Goal: Complete application form: Complete application form

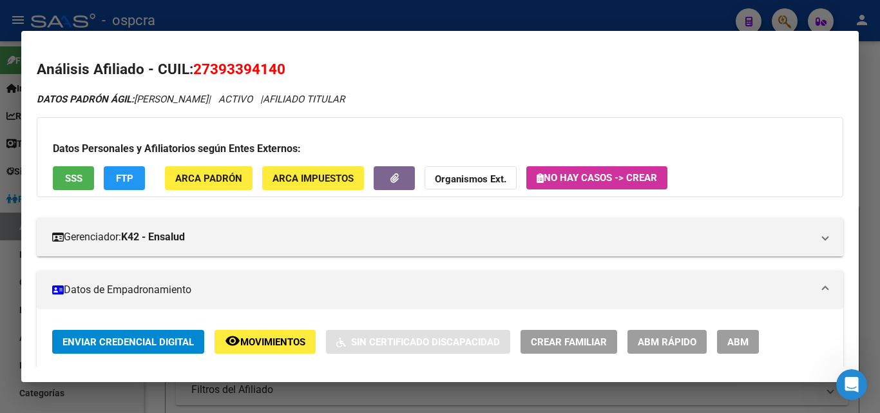
scroll to position [1288, 0]
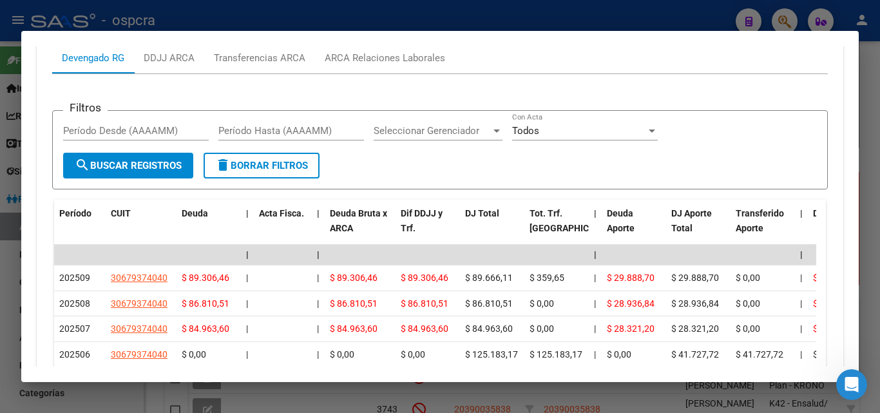
click at [0, 299] on div at bounding box center [440, 206] width 880 height 413
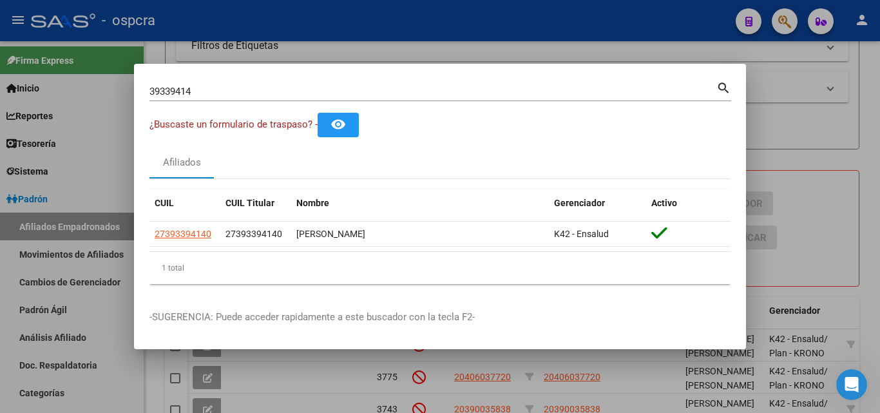
drag, startPoint x: 454, startPoint y: 27, endPoint x: 502, endPoint y: 28, distance: 48.3
click at [455, 27] on div at bounding box center [440, 206] width 880 height 413
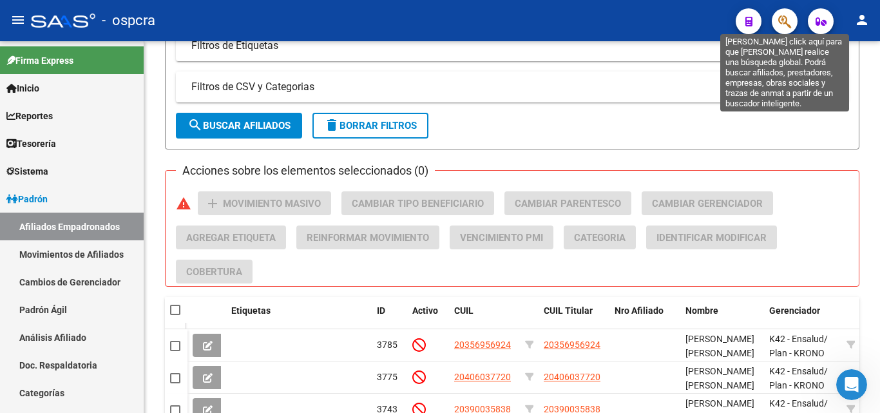
click at [777, 24] on button "button" at bounding box center [784, 21] width 26 height 26
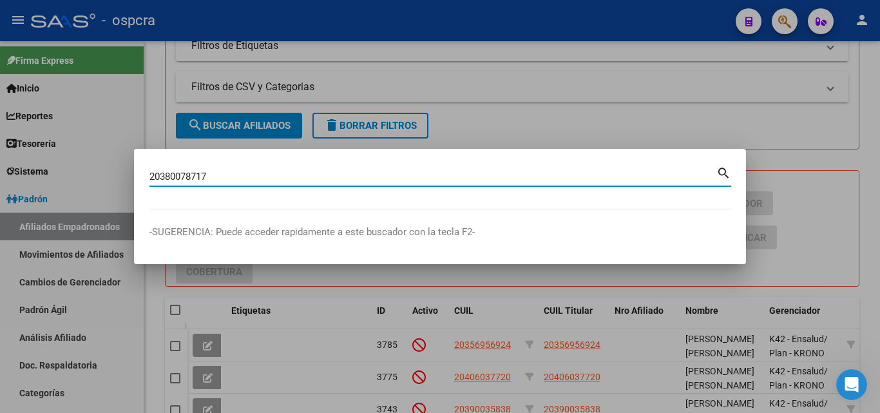
type input "20380078717"
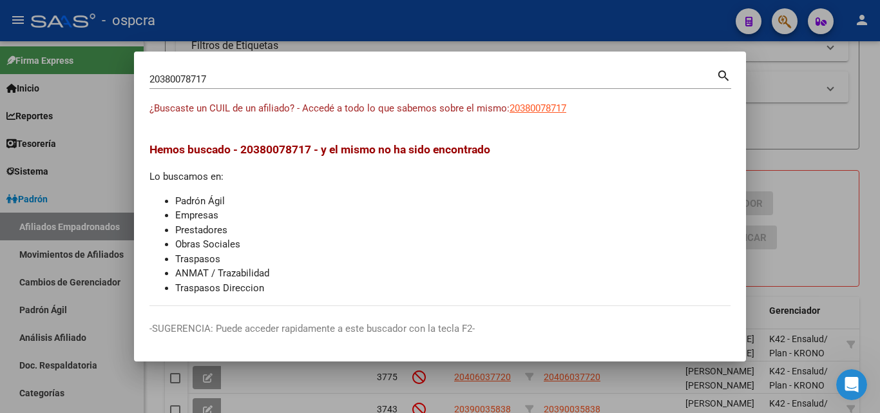
click at [536, 101] on app-link-go-to "20380078717" at bounding box center [537, 108] width 57 height 15
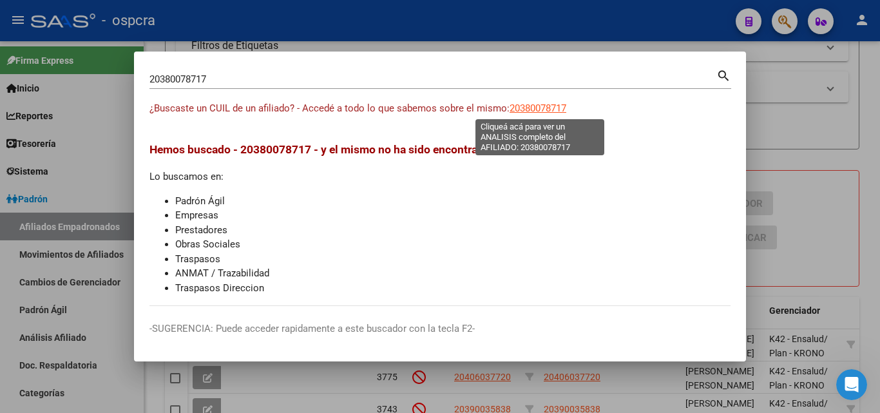
click at [541, 108] on span "20380078717" at bounding box center [537, 108] width 57 height 12
type textarea "20380078717"
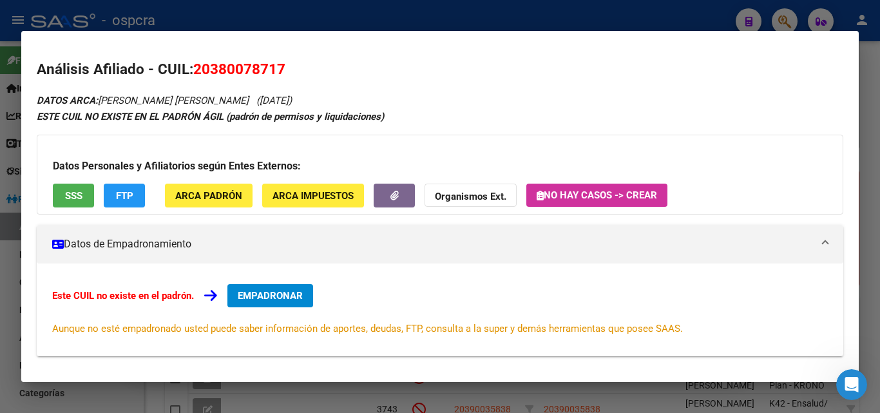
click at [81, 195] on span "SSS" at bounding box center [73, 196] width 17 height 12
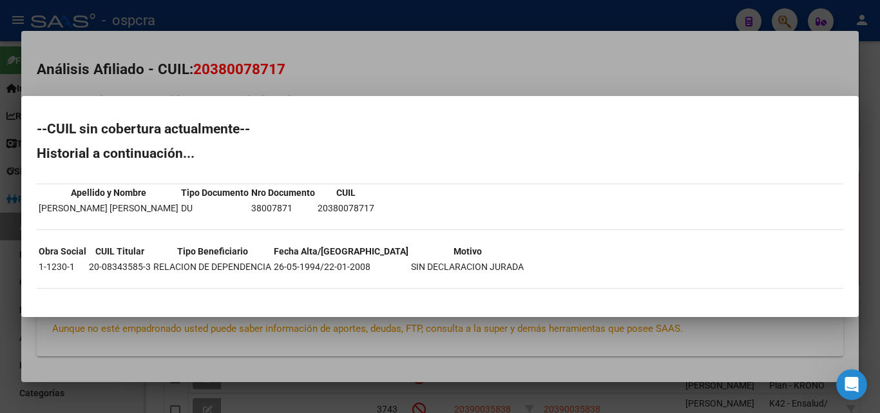
click at [435, 73] on div at bounding box center [440, 206] width 880 height 413
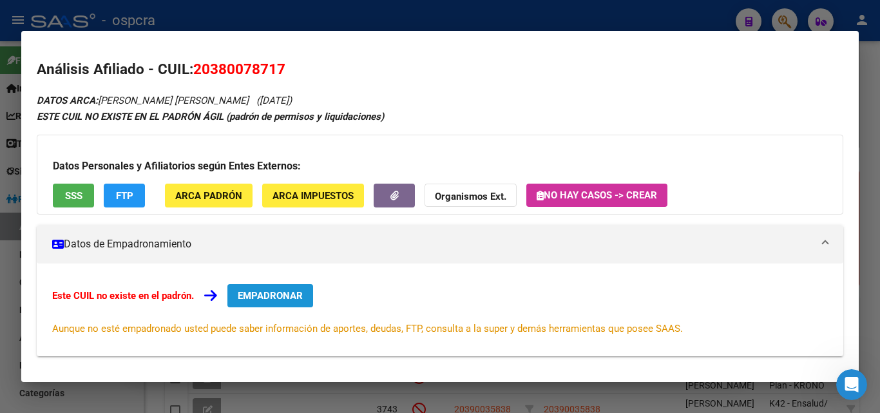
click at [288, 298] on span "EMPADRONAR" at bounding box center [270, 296] width 65 height 12
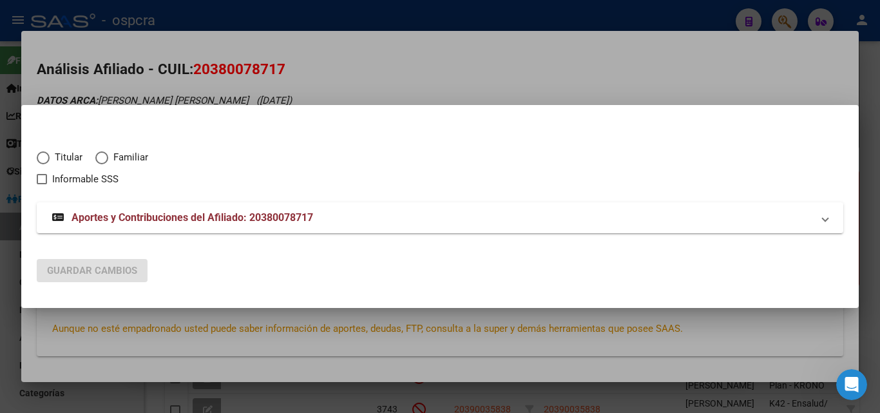
drag, startPoint x: 0, startPoint y: 377, endPoint x: 0, endPoint y: 364, distance: 13.5
click at [0, 378] on div at bounding box center [440, 206] width 880 height 413
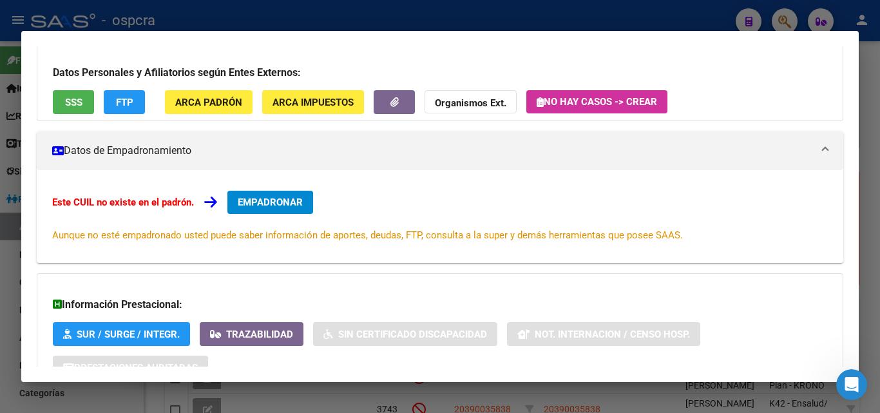
scroll to position [193, 0]
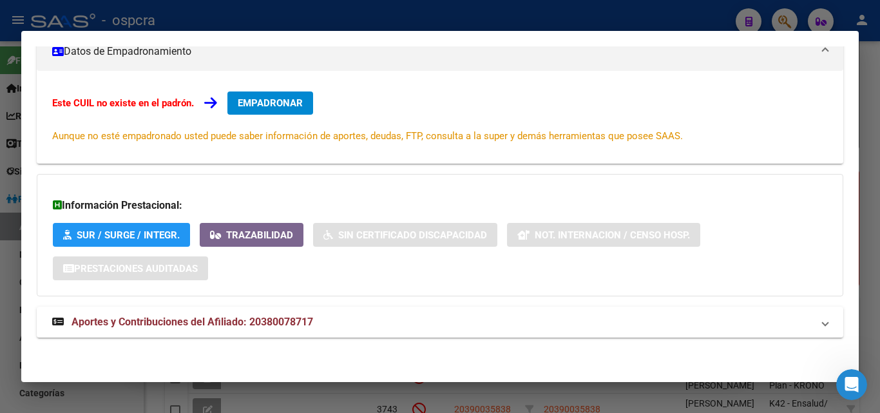
click at [0, 294] on div at bounding box center [440, 206] width 880 height 413
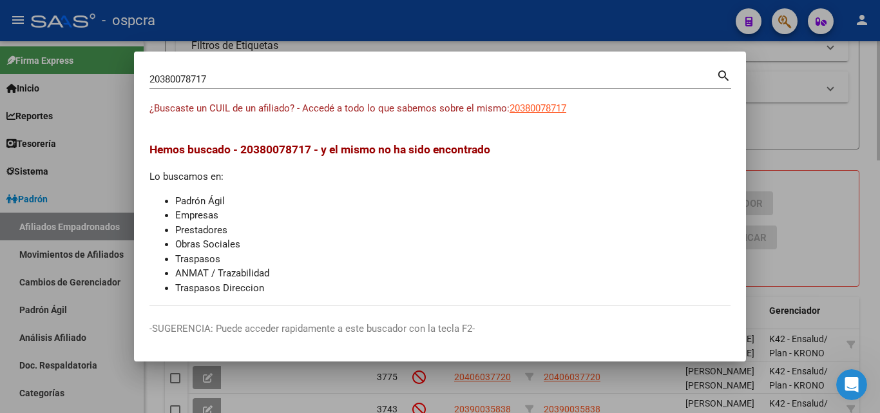
click at [850, 113] on div at bounding box center [440, 206] width 880 height 413
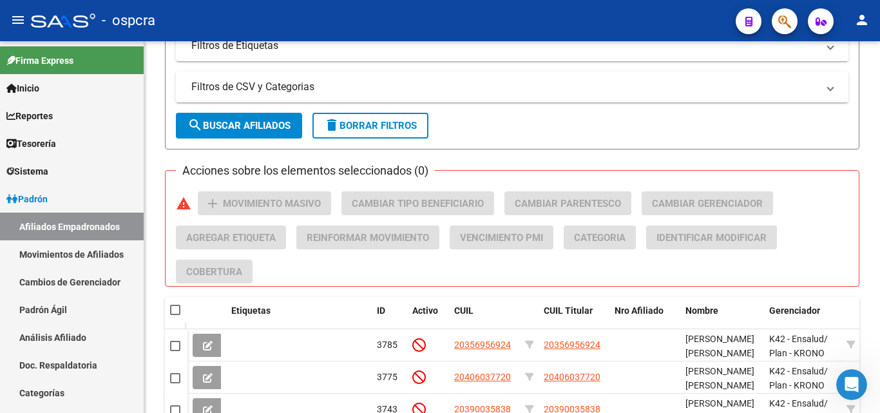
click at [789, 23] on icon "button" at bounding box center [784, 21] width 13 height 15
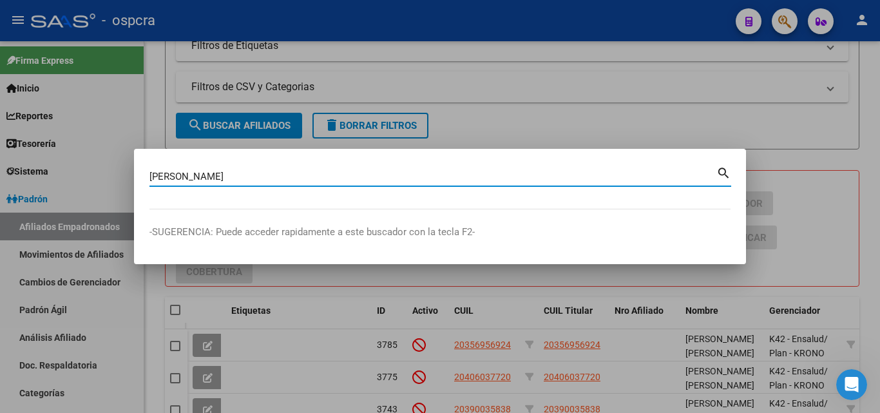
type input "[PERSON_NAME]"
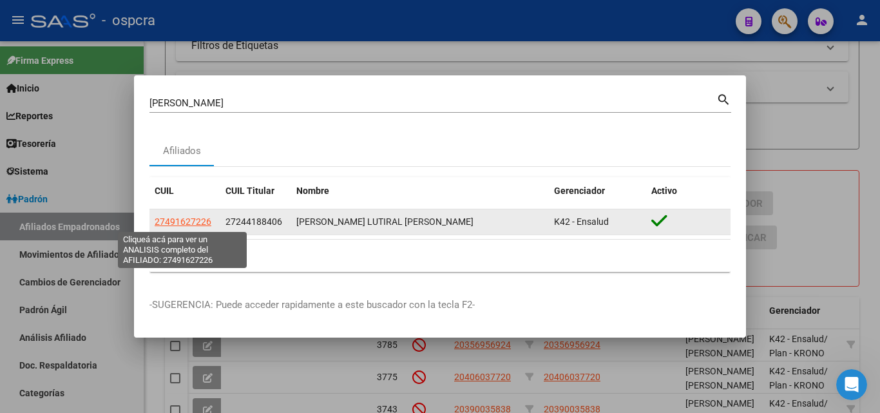
click at [185, 219] on span "27491627226" at bounding box center [183, 221] width 57 height 10
type textarea "27491627226"
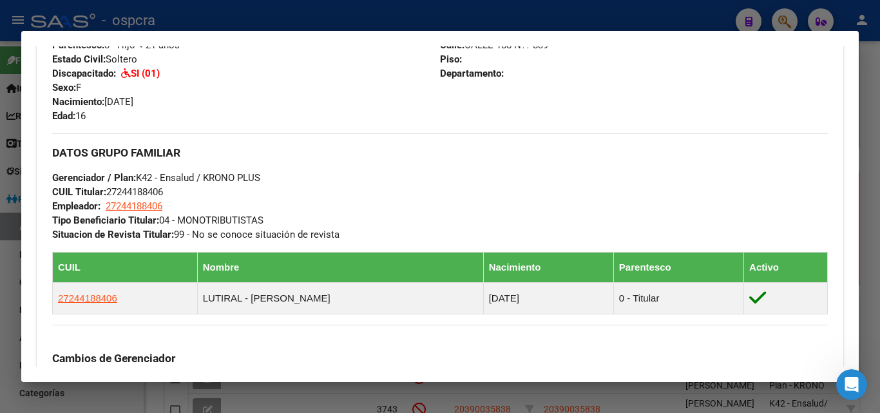
scroll to position [64, 0]
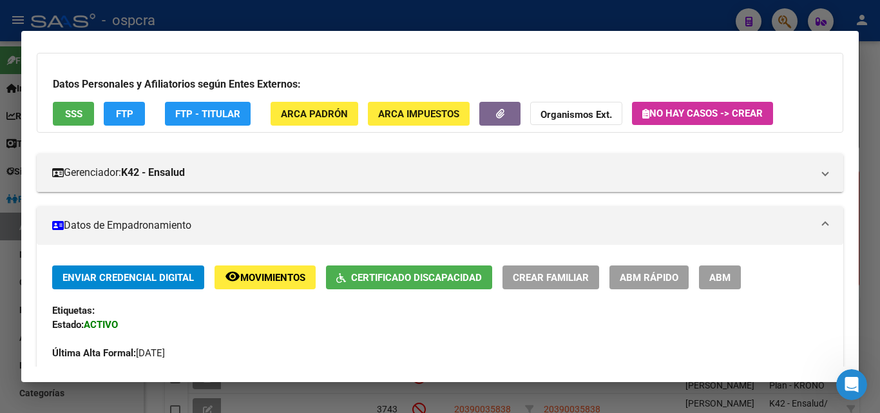
click at [0, 258] on div at bounding box center [440, 206] width 880 height 413
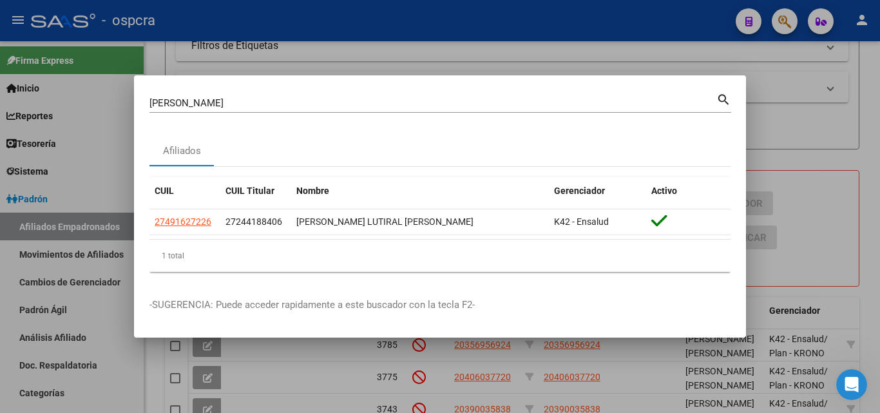
click at [844, 171] on div at bounding box center [440, 206] width 880 height 413
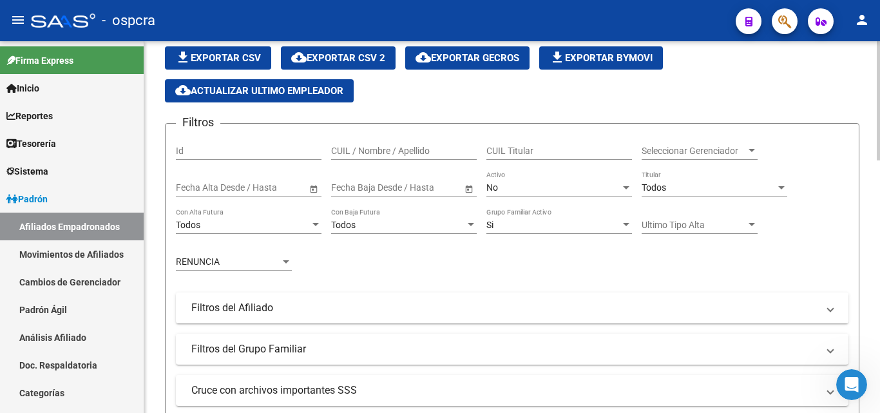
scroll to position [0, 0]
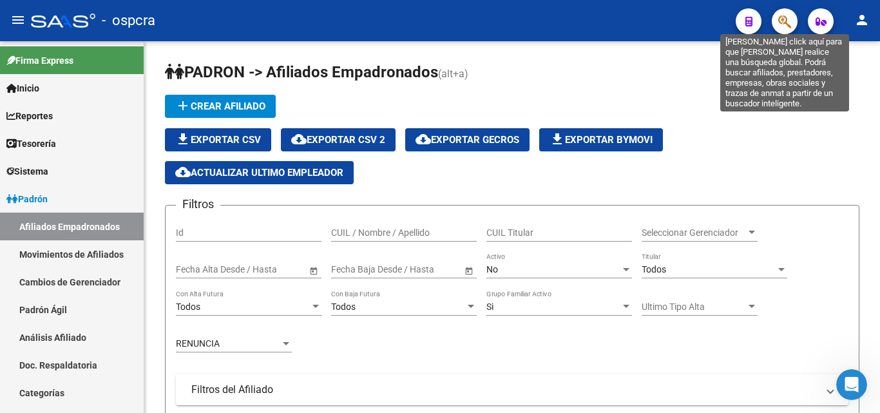
click at [789, 26] on icon "button" at bounding box center [784, 21] width 13 height 15
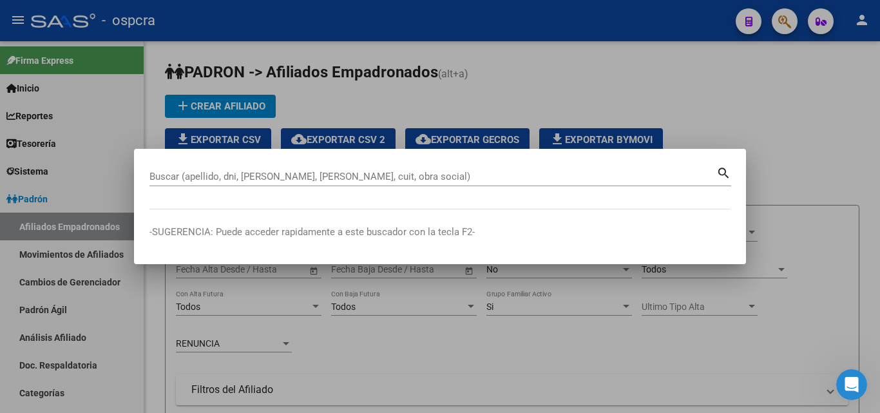
click at [160, 167] on div "Buscar (apellido, dni, [PERSON_NAME], [PERSON_NAME], cuit, obra social)" at bounding box center [432, 176] width 567 height 19
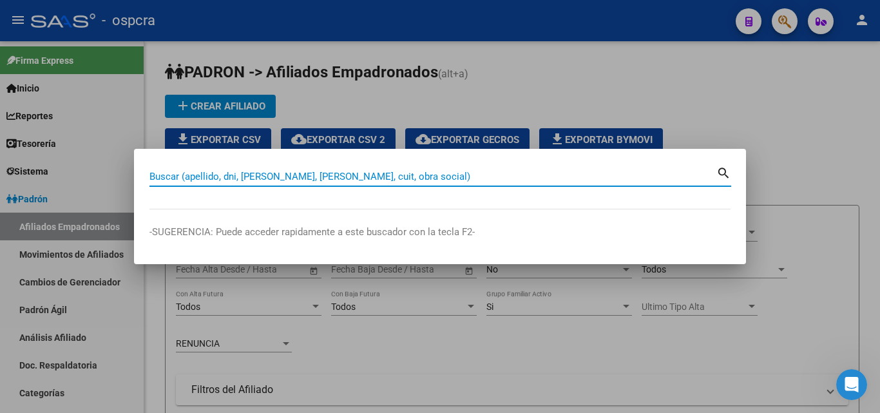
click at [162, 169] on div "Buscar (apellido, dni, [PERSON_NAME], [PERSON_NAME], cuit, obra social)" at bounding box center [432, 176] width 567 height 19
click at [162, 173] on input "Buscar (apellido, dni, [PERSON_NAME], [PERSON_NAME], cuit, obra social)" at bounding box center [432, 177] width 567 height 12
click at [154, 179] on input "Buscar (apellido, dni, [PERSON_NAME], [PERSON_NAME], cuit, obra social)" at bounding box center [432, 177] width 567 height 12
click at [167, 179] on input "Buscar (apellido, dni, [PERSON_NAME], [PERSON_NAME], cuit, obra social)" at bounding box center [432, 177] width 567 height 12
click at [145, 174] on mat-dialog-content "Buscar (apellido, dni, [PERSON_NAME], nro traspaso, cuit, obra social) search" at bounding box center [440, 186] width 612 height 45
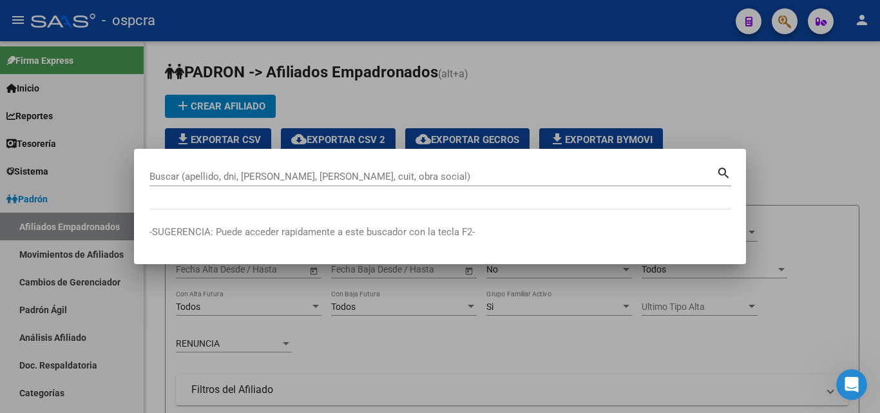
click at [150, 173] on input "Buscar (apellido, dni, [PERSON_NAME], [PERSON_NAME], cuit, obra social)" at bounding box center [432, 177] width 567 height 12
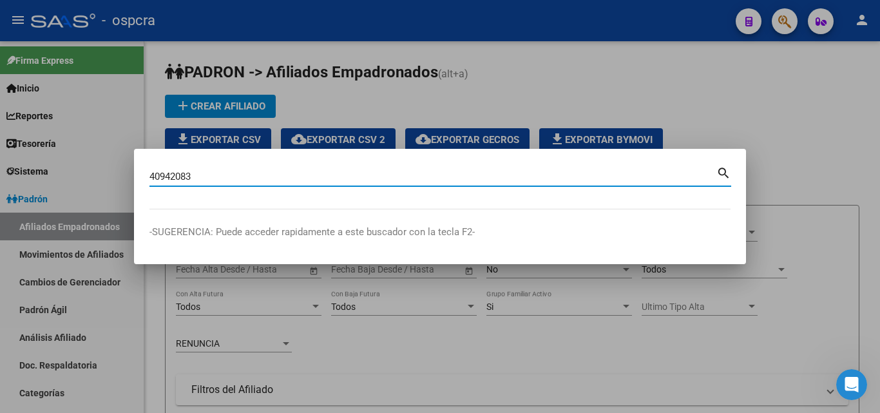
type input "40942083"
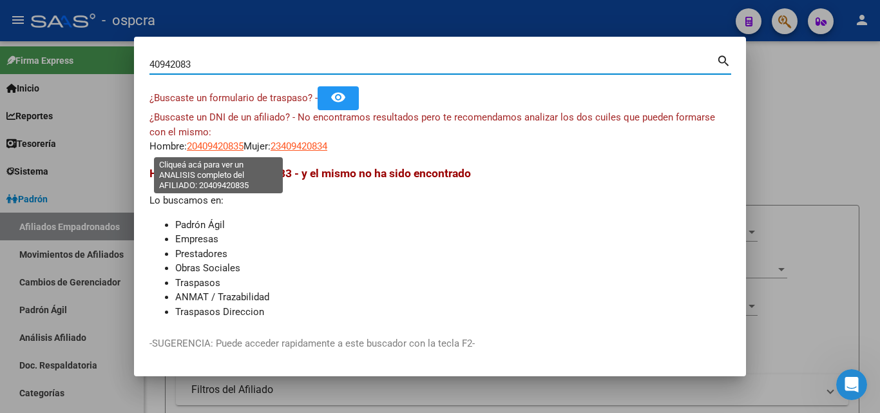
click at [205, 146] on span "20409420835" at bounding box center [215, 146] width 57 height 12
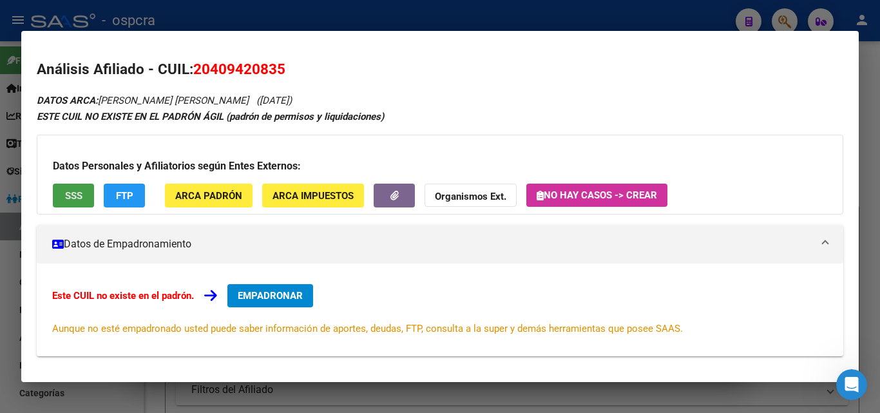
click at [69, 189] on button "SSS" at bounding box center [73, 196] width 41 height 24
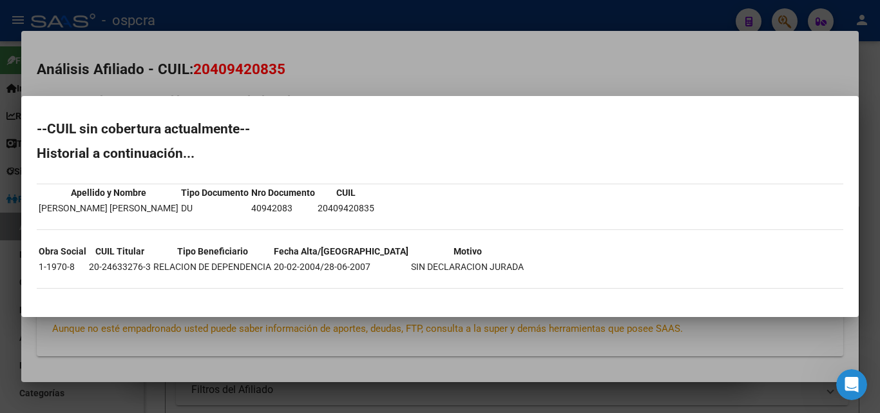
click at [346, 70] on div at bounding box center [440, 206] width 880 height 413
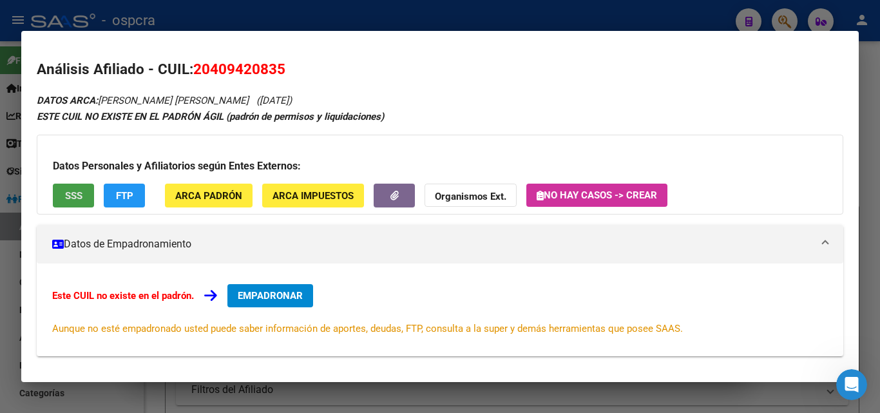
click at [67, 191] on span "SSS" at bounding box center [73, 196] width 17 height 12
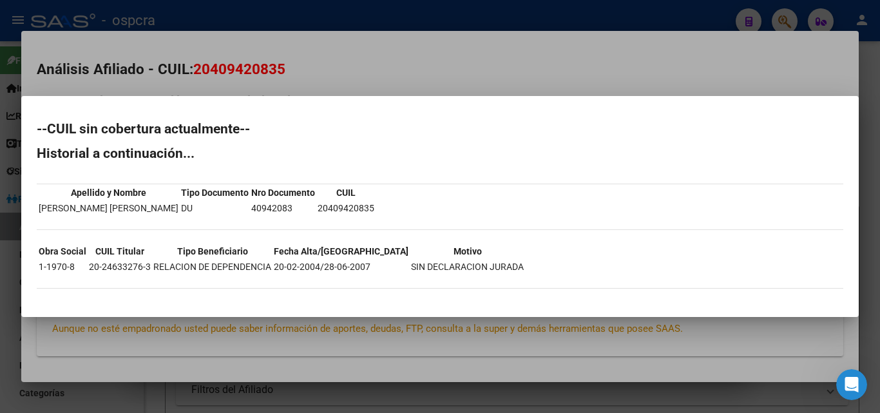
click at [375, 69] on div at bounding box center [440, 206] width 880 height 413
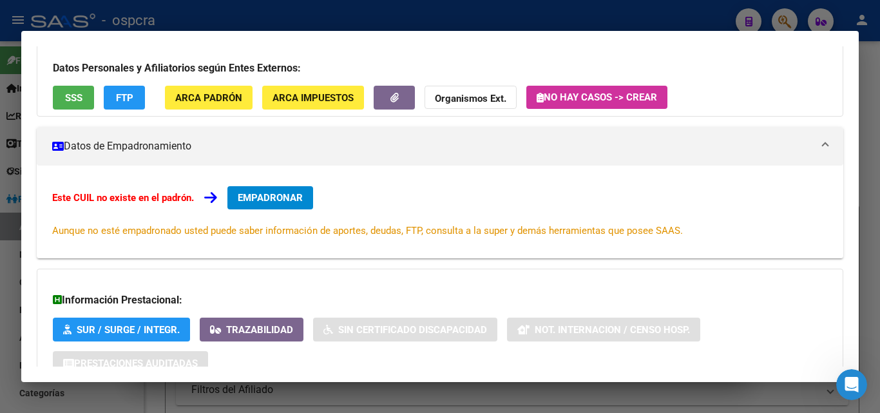
scroll to position [193, 0]
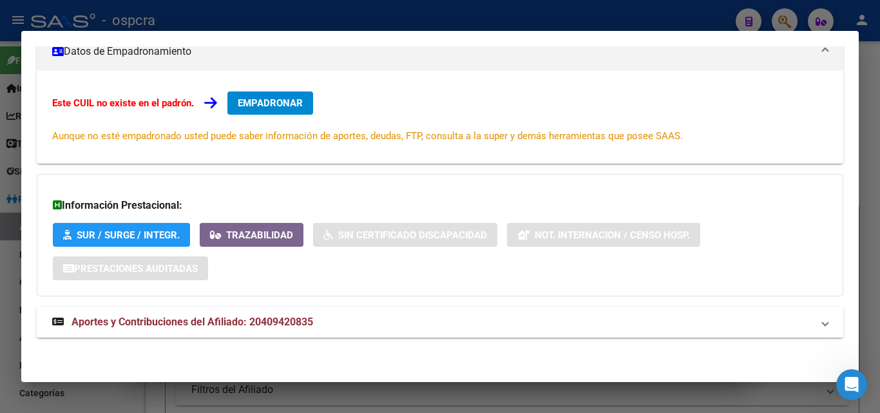
click at [178, 313] on mat-expansion-panel-header "Aportes y Contribuciones del Afiliado: 20409420835" at bounding box center [440, 322] width 806 height 31
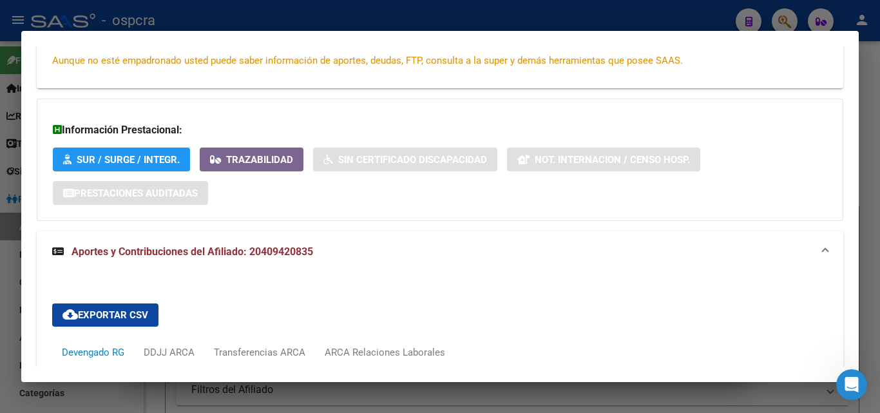
scroll to position [590, 0]
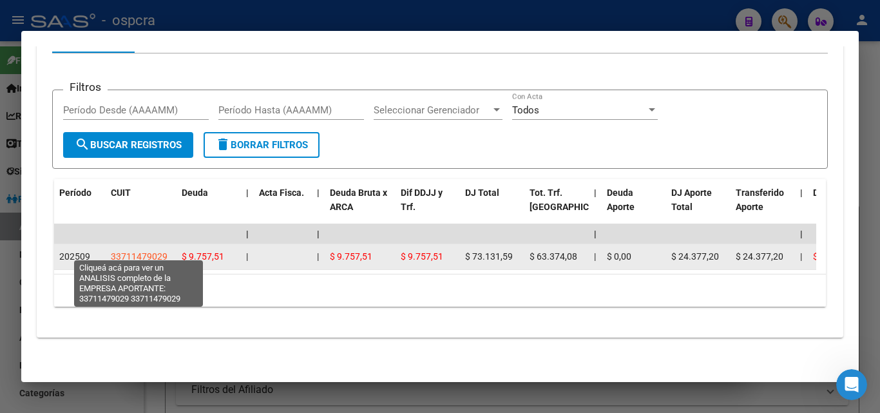
click at [140, 251] on span "33711479029" at bounding box center [139, 256] width 57 height 10
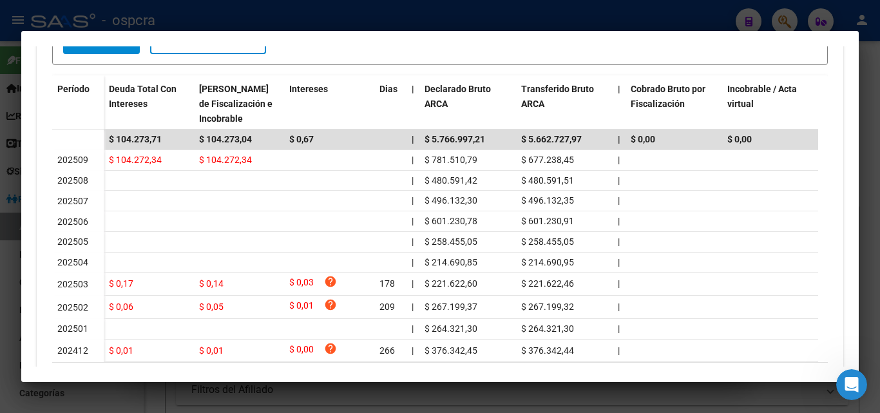
scroll to position [191, 0]
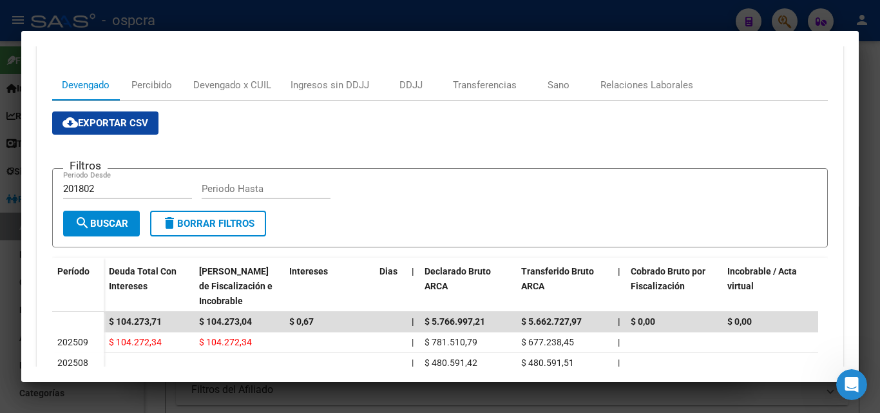
click at [0, 254] on div at bounding box center [440, 206] width 880 height 413
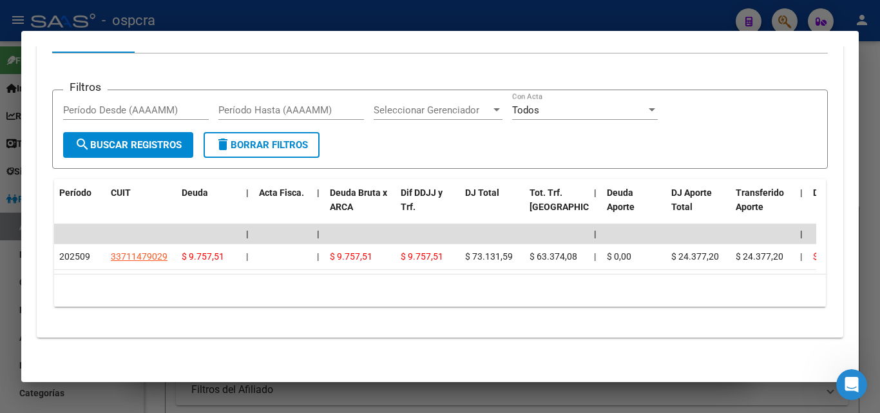
click at [0, 251] on div at bounding box center [440, 206] width 880 height 413
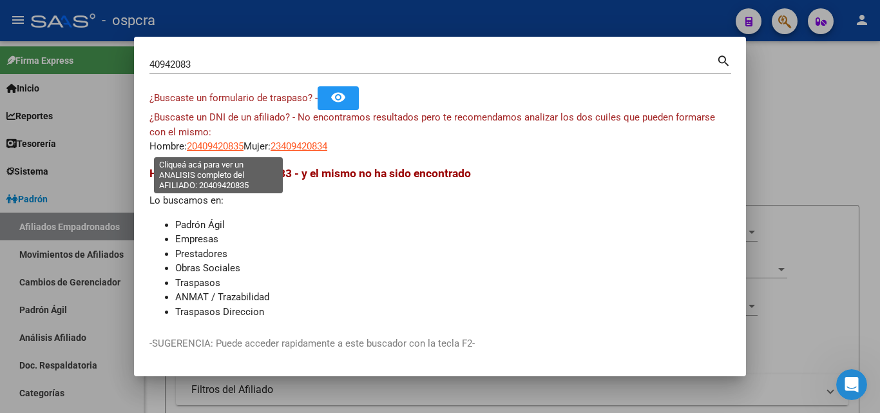
click at [222, 151] on span "20409420835" at bounding box center [215, 146] width 57 height 12
type textarea "20409420835"
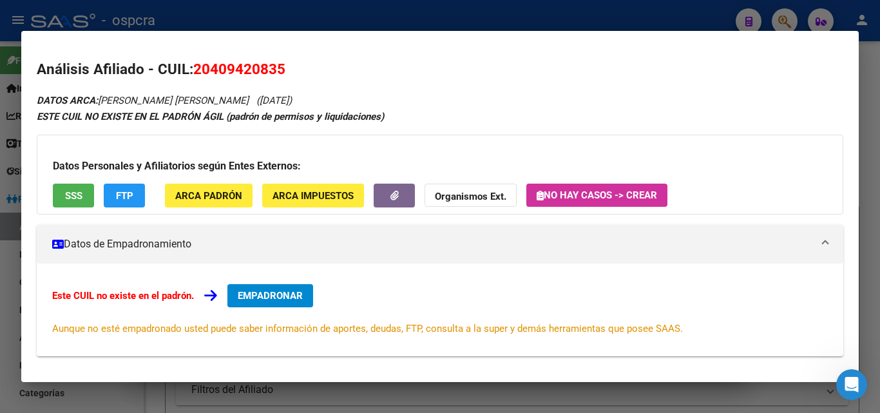
click at [289, 284] on button "EMPADRONAR" at bounding box center [270, 295] width 86 height 23
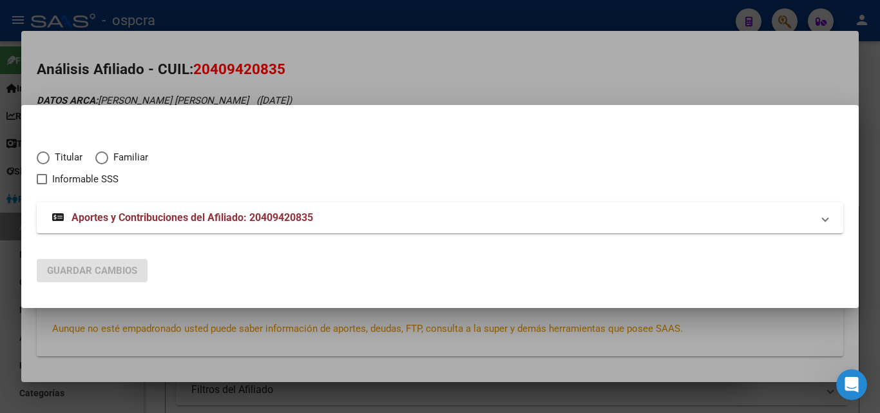
click at [49, 160] on span "Elija una opción" at bounding box center [43, 157] width 13 height 13
click at [49, 160] on input "Titular" at bounding box center [43, 157] width 13 height 13
radio input "true"
checkbox input "true"
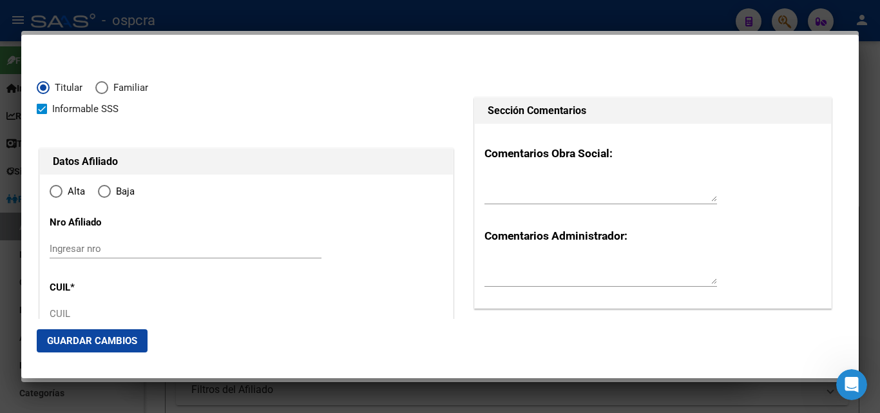
type input "20-40942083-5"
type input "40942083"
type input "RAMIREZ"
type input "[PERSON_NAME]"
type input "[DATE]"
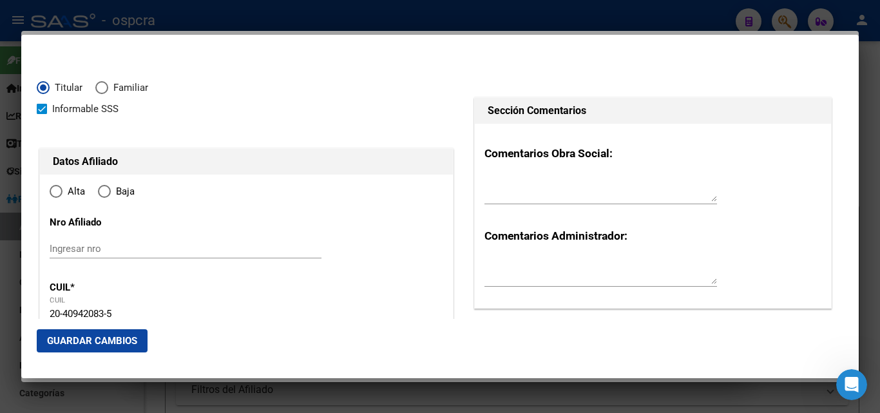
type input "[PERSON_NAME]"
type input "1888"
type input "1280 E/ 1211 Y 1213"
type input "1"
type input "01"
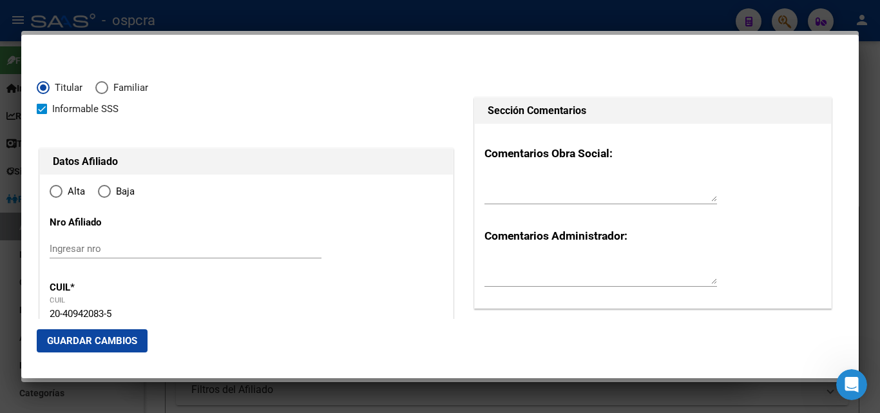
type input "[PERSON_NAME]"
radio input "true"
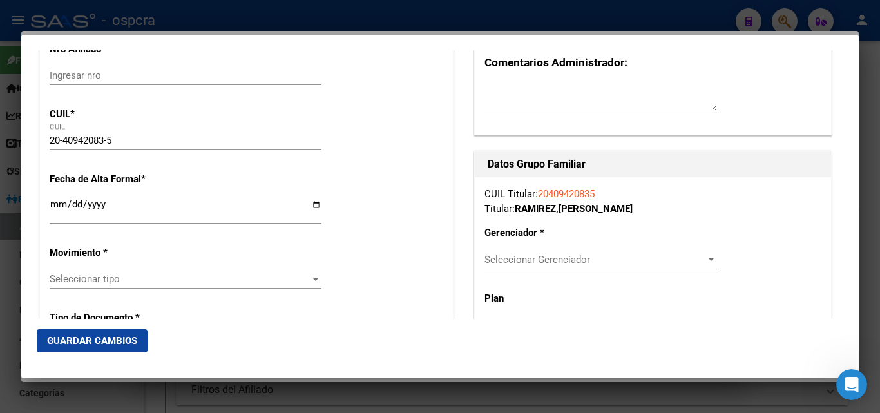
scroll to position [193, 0]
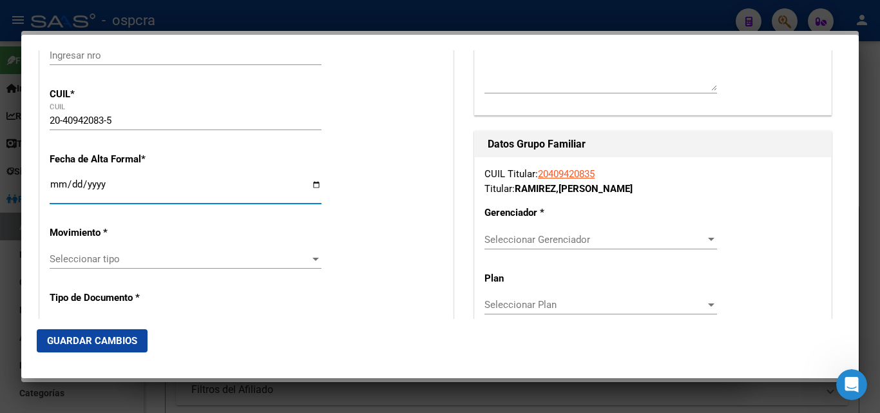
click at [313, 185] on input "Ingresar fecha" at bounding box center [186, 189] width 272 height 21
type input "[DATE]"
click at [314, 258] on div at bounding box center [315, 259] width 6 height 3
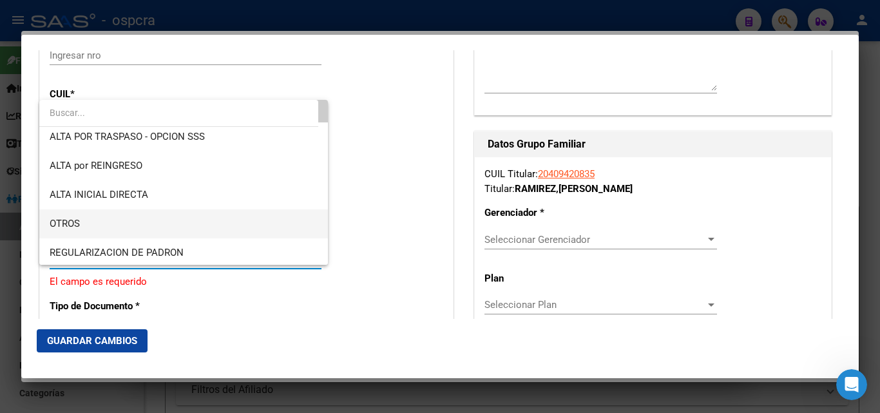
scroll to position [129, 0]
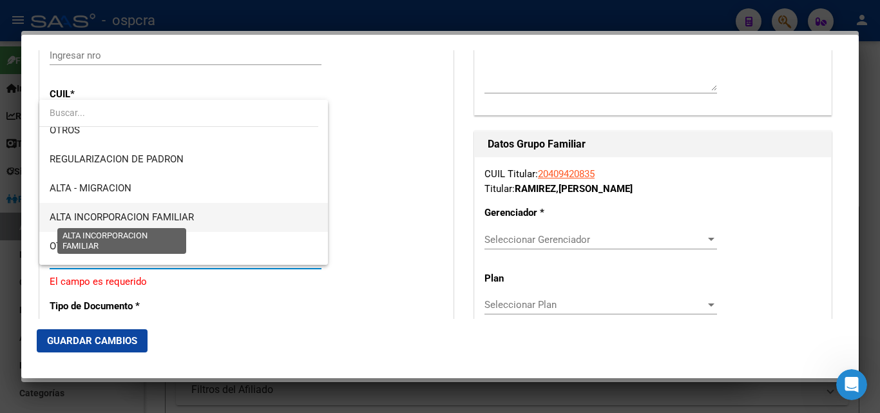
click at [189, 222] on span "ALTA INCORPORACION FAMILIAR" at bounding box center [122, 217] width 144 height 12
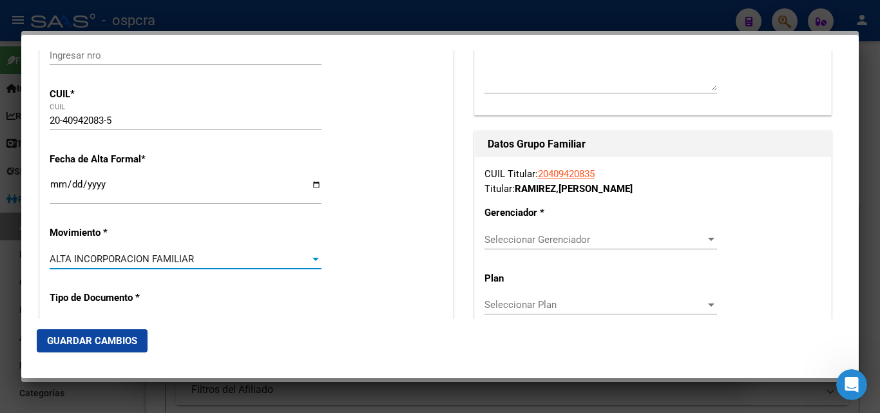
click at [312, 258] on div at bounding box center [315, 259] width 6 height 3
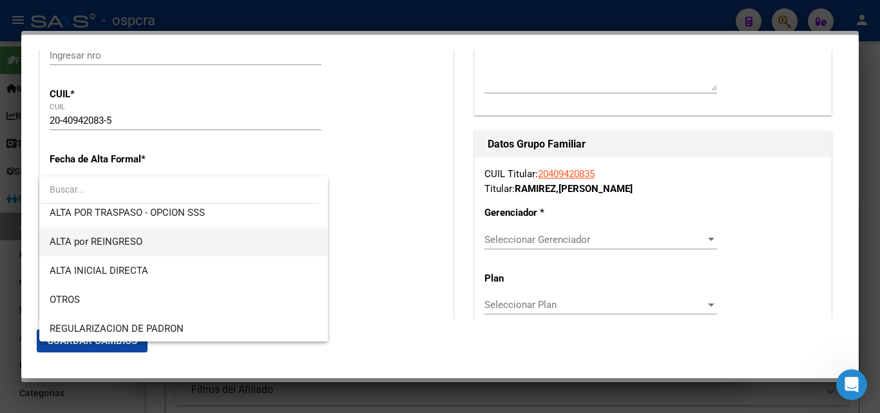
scroll to position [35, 0]
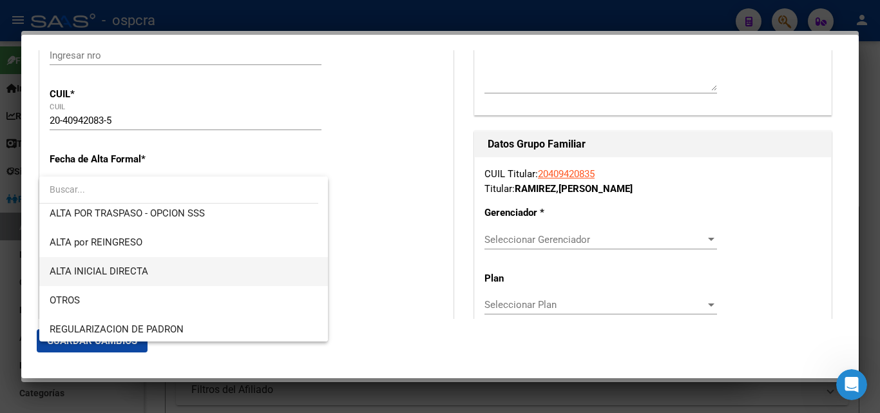
click at [164, 270] on span "ALTA INICIAL DIRECTA" at bounding box center [184, 271] width 268 height 29
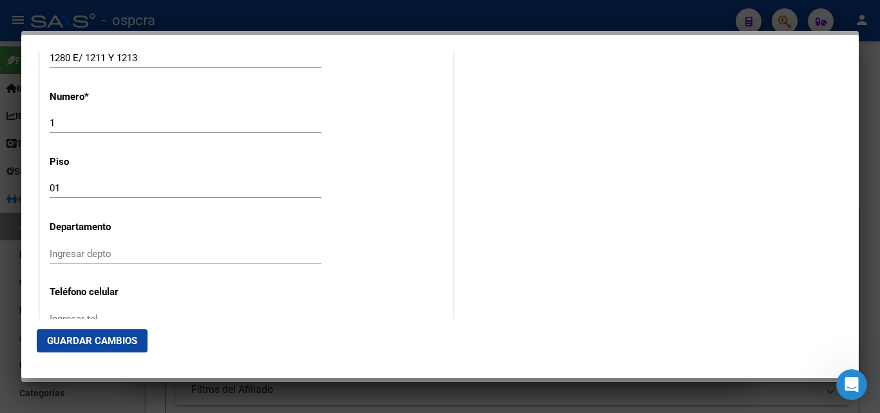
scroll to position [1481, 0]
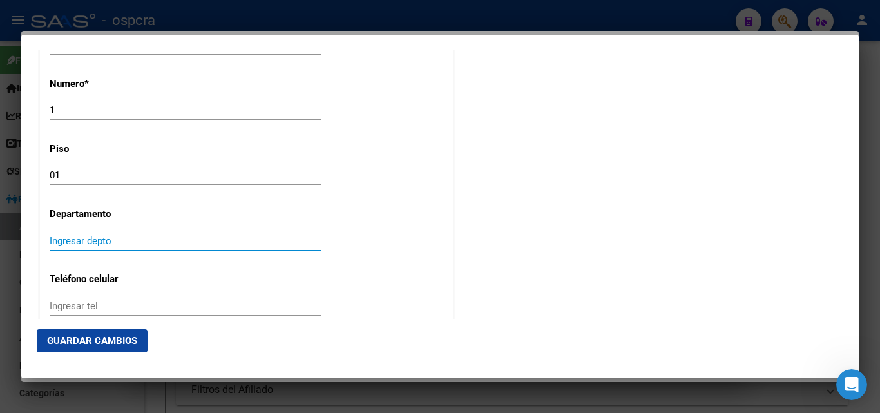
click at [80, 243] on input "Ingresar depto" at bounding box center [186, 241] width 272 height 12
type input "g"
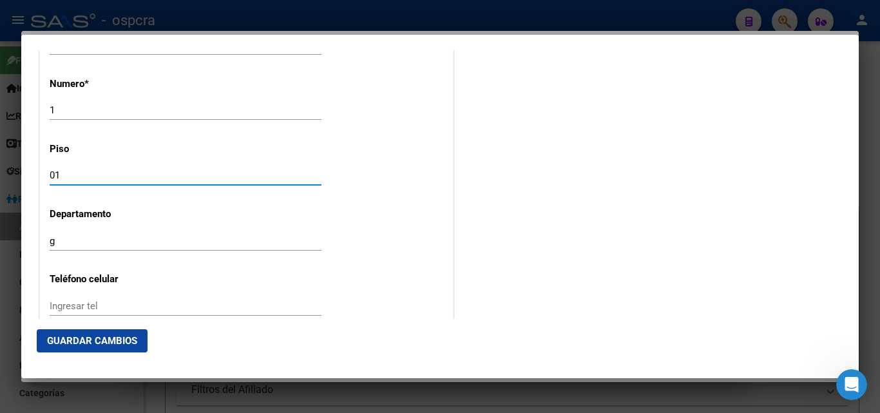
click at [56, 175] on input "01" at bounding box center [186, 175] width 272 height 12
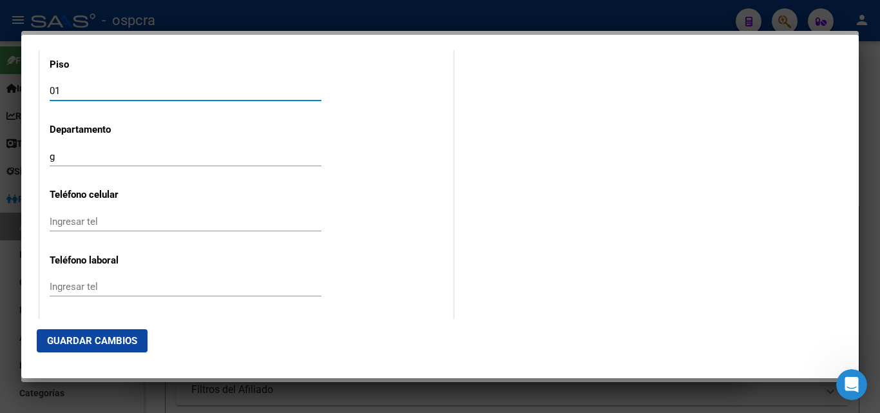
scroll to position [1610, 0]
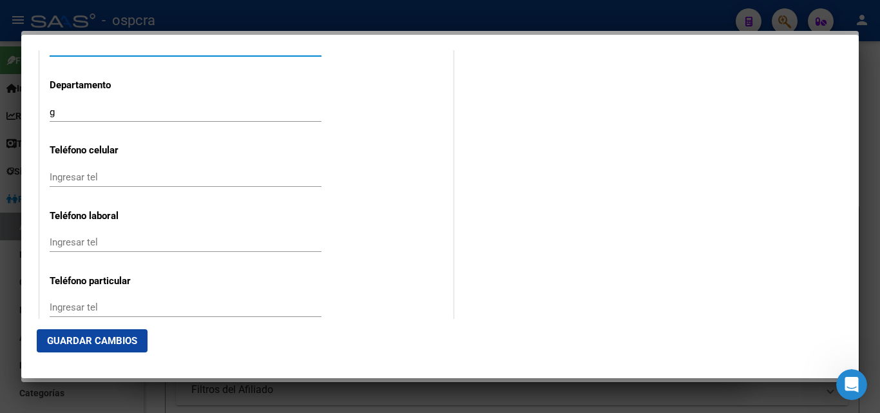
click at [67, 180] on input "Ingresar tel" at bounding box center [186, 177] width 272 height 12
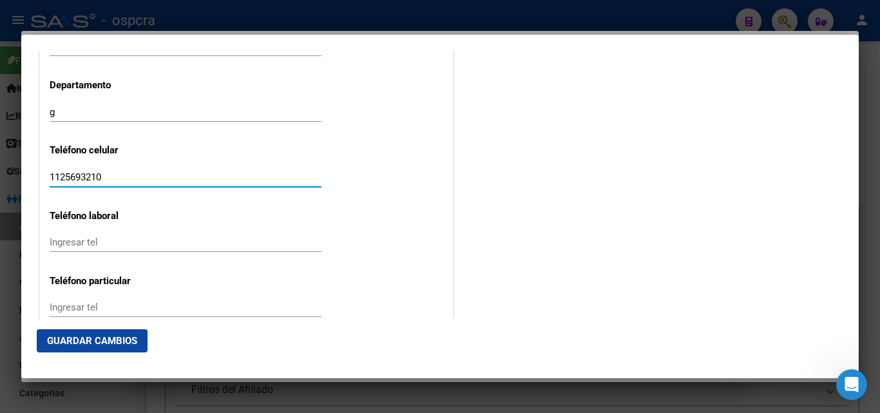
scroll to position [1674, 0]
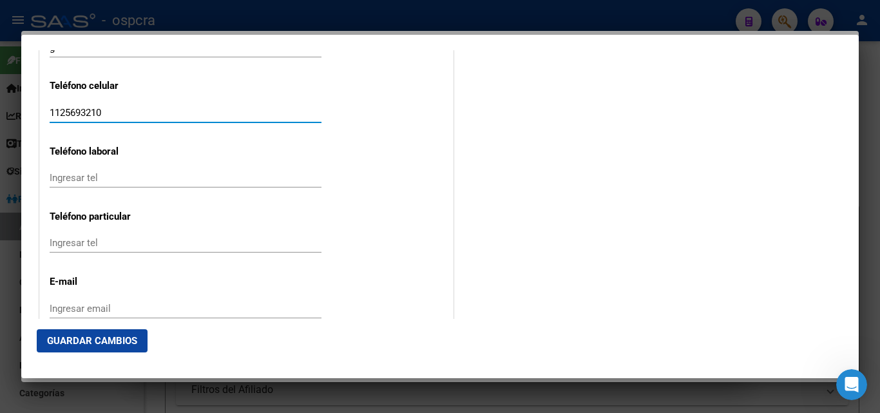
type input "1125693210"
click at [97, 307] on input "Ingresar email" at bounding box center [186, 309] width 272 height 12
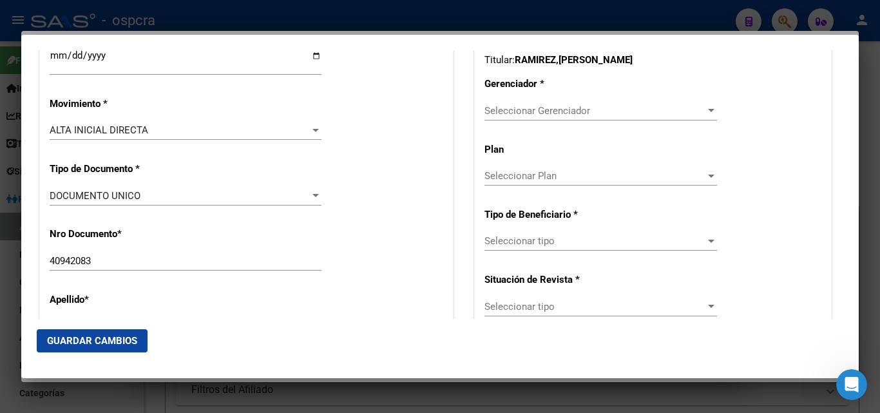
scroll to position [258, 0]
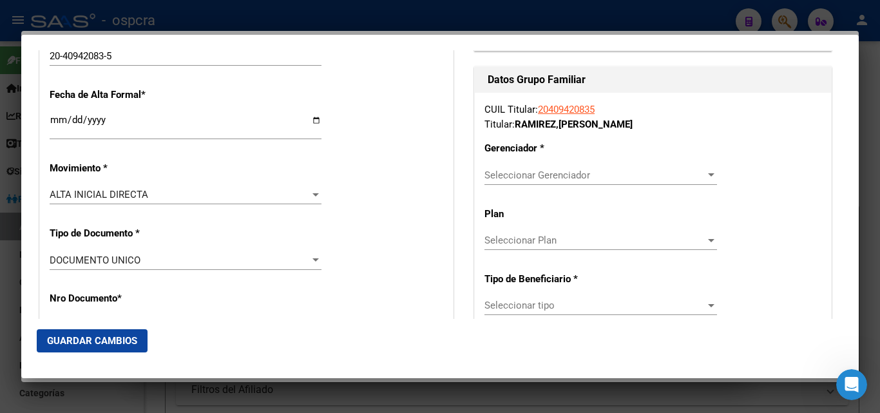
type input "[EMAIL_ADDRESS][DOMAIN_NAME]"
click at [705, 170] on div at bounding box center [711, 175] width 12 height 10
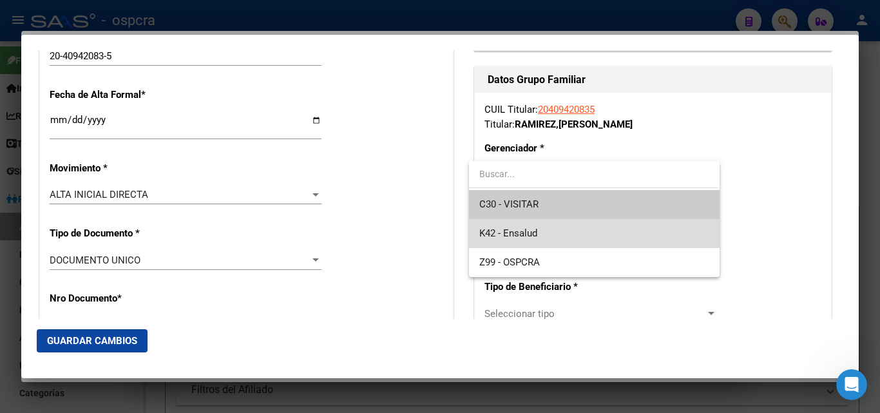
drag, startPoint x: 577, startPoint y: 234, endPoint x: 598, endPoint y: 245, distance: 23.9
click at [578, 234] on span "K42 - Ensalud" at bounding box center [593, 233] width 229 height 29
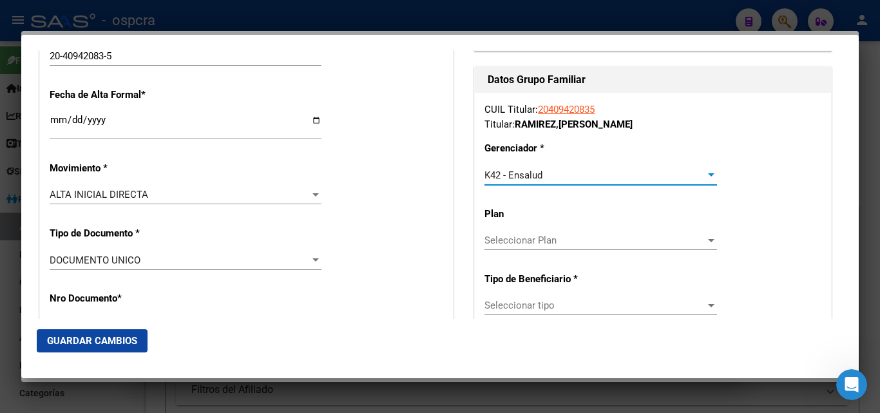
click at [621, 236] on span "Seleccionar Plan" at bounding box center [594, 240] width 221 height 12
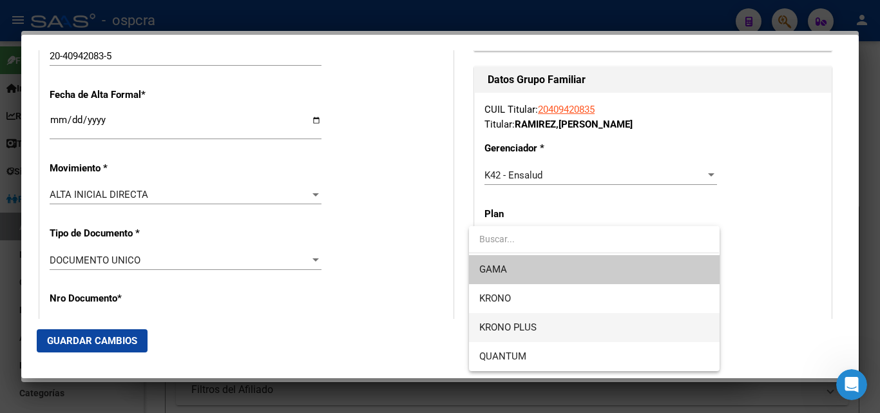
click at [551, 321] on span "KRONO PLUS" at bounding box center [593, 327] width 229 height 29
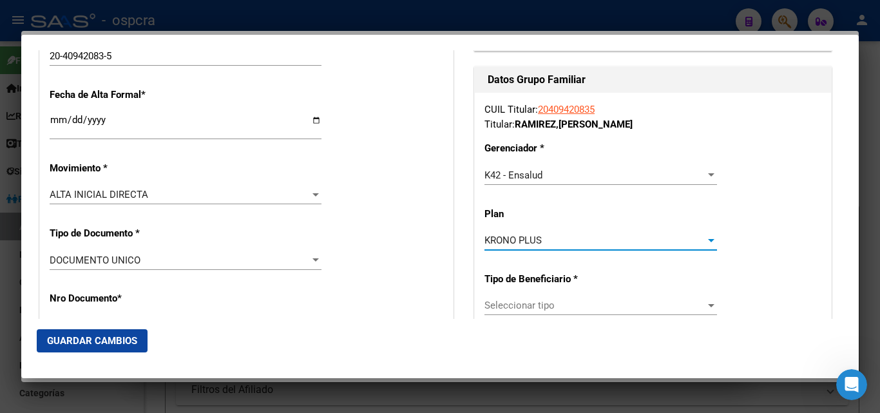
click at [587, 307] on span "Seleccionar tipo" at bounding box center [594, 305] width 221 height 12
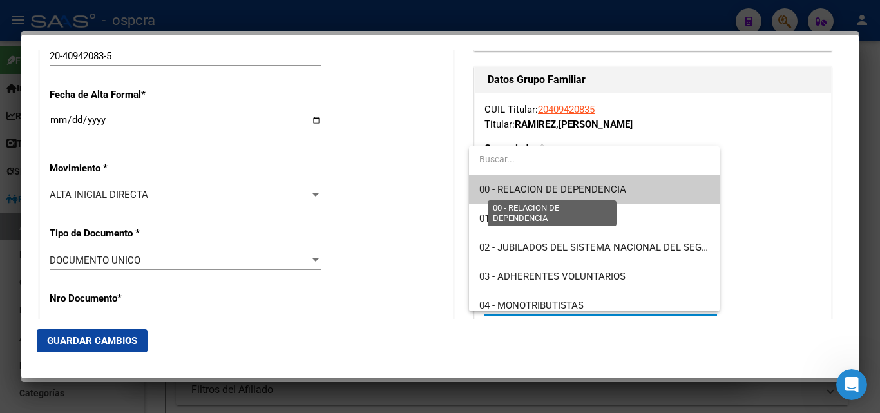
click at [603, 191] on span "00 - RELACION DE DEPENDENCIA" at bounding box center [552, 190] width 147 height 12
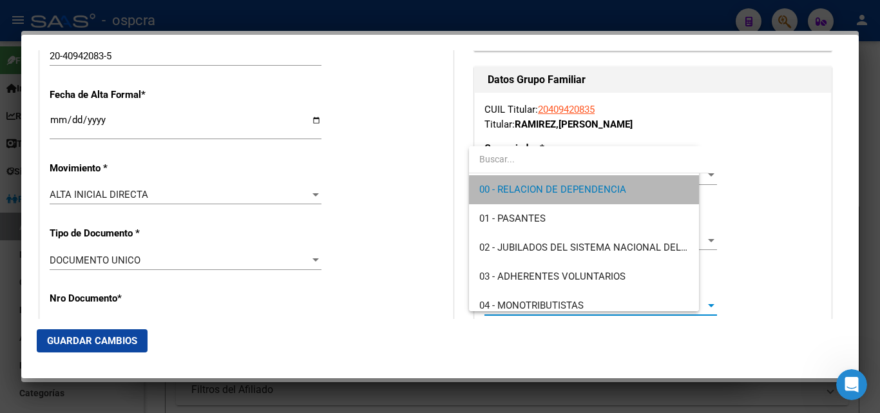
type input "33-71147902-9"
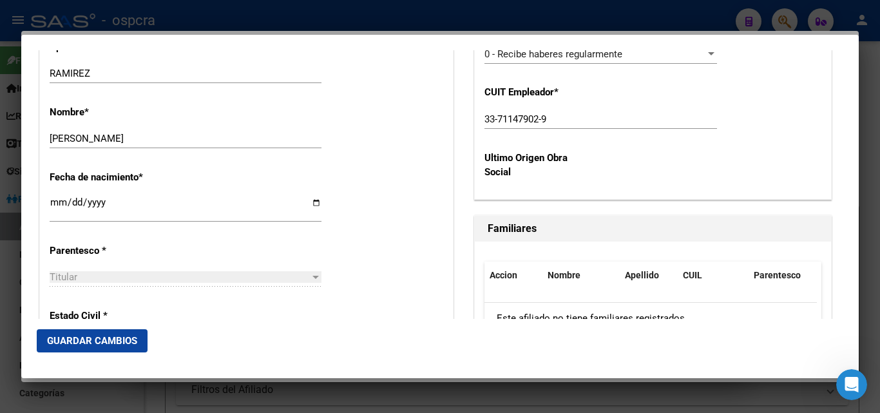
scroll to position [644, 0]
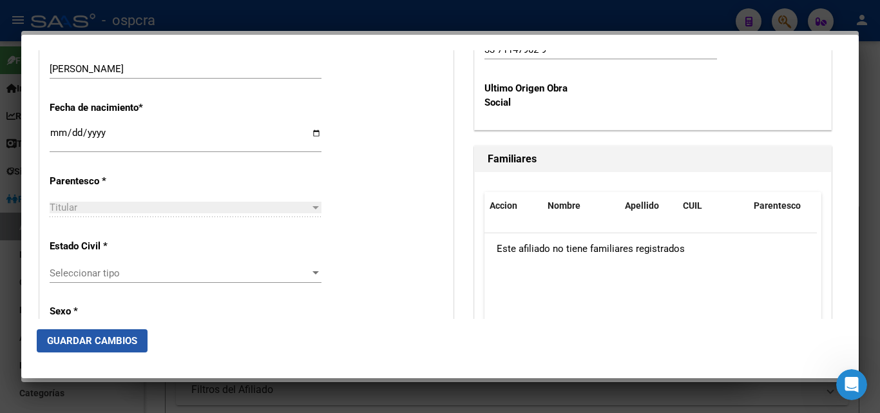
click at [135, 337] on span "Guardar Cambios" at bounding box center [92, 341] width 90 height 12
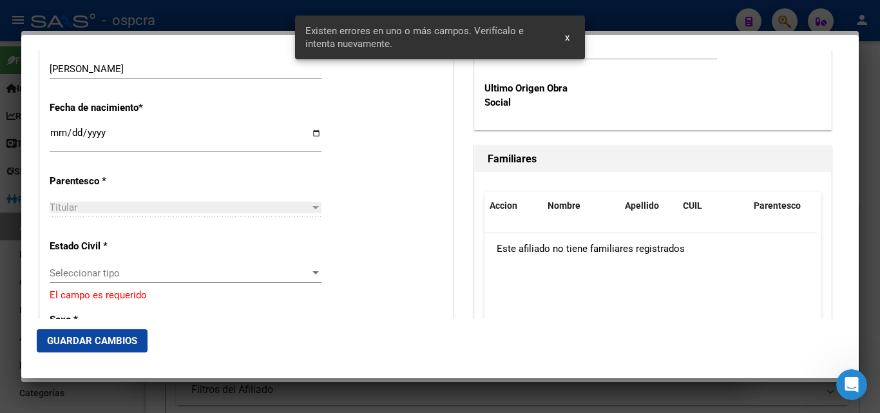
click at [316, 272] on div at bounding box center [316, 273] width 12 height 10
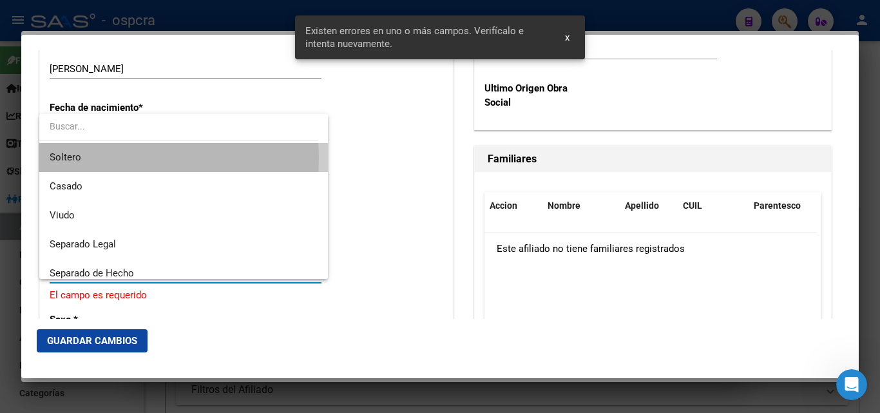
click at [108, 158] on span "Soltero" at bounding box center [184, 157] width 268 height 29
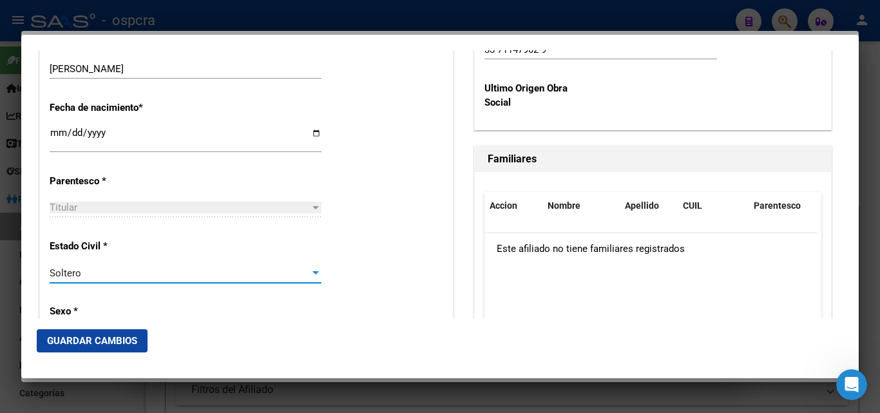
click at [124, 345] on span "Guardar Cambios" at bounding box center [92, 341] width 90 height 12
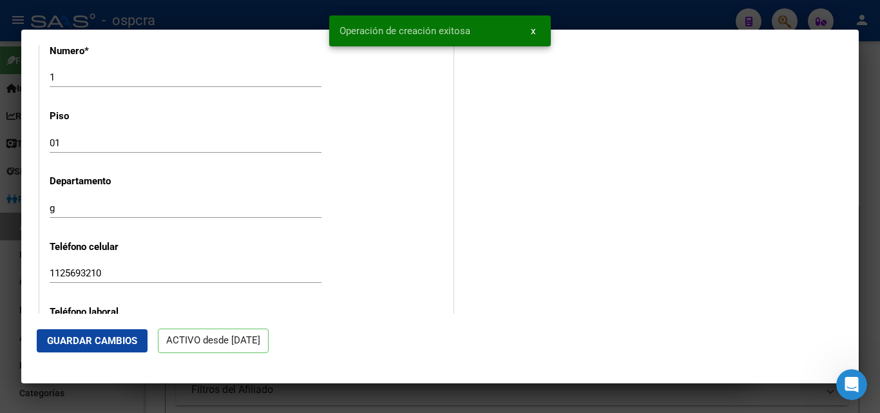
scroll to position [1668, 0]
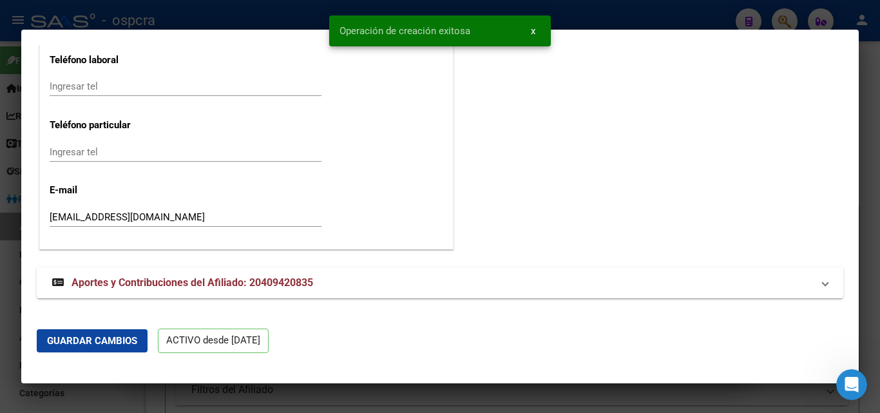
click at [0, 274] on div at bounding box center [440, 206] width 880 height 413
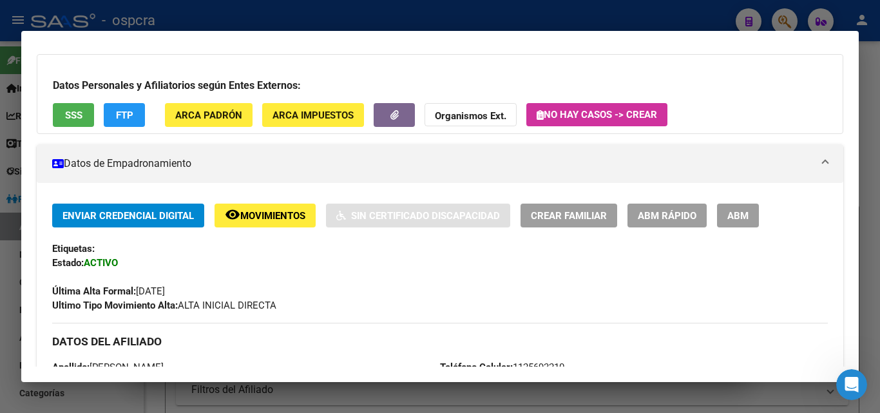
scroll to position [64, 0]
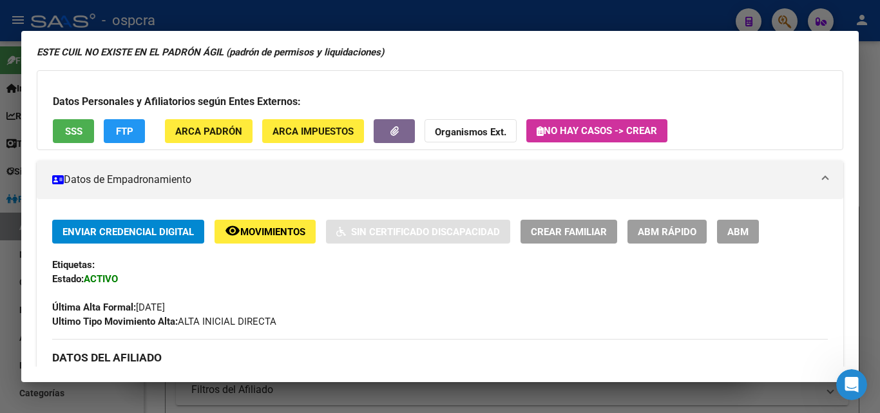
click at [0, 328] on div at bounding box center [440, 206] width 880 height 413
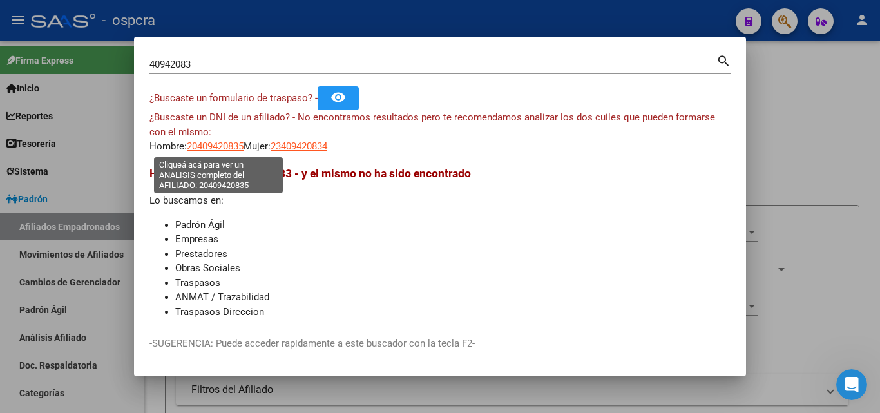
click at [218, 146] on span "20409420835" at bounding box center [215, 146] width 57 height 12
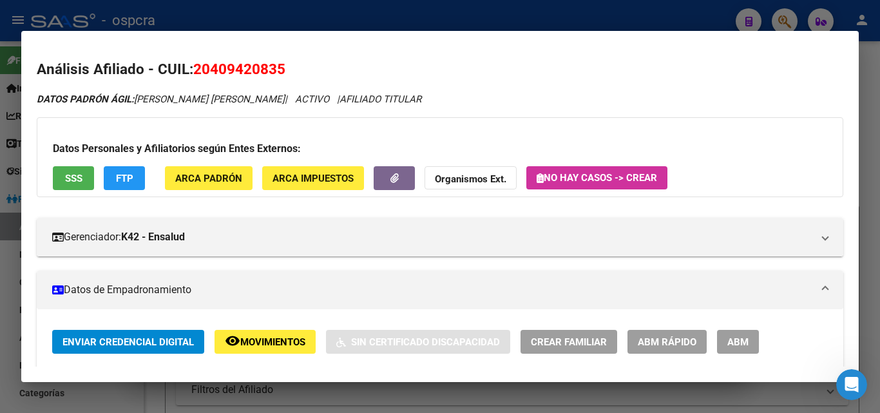
click at [877, 138] on div at bounding box center [440, 206] width 880 height 413
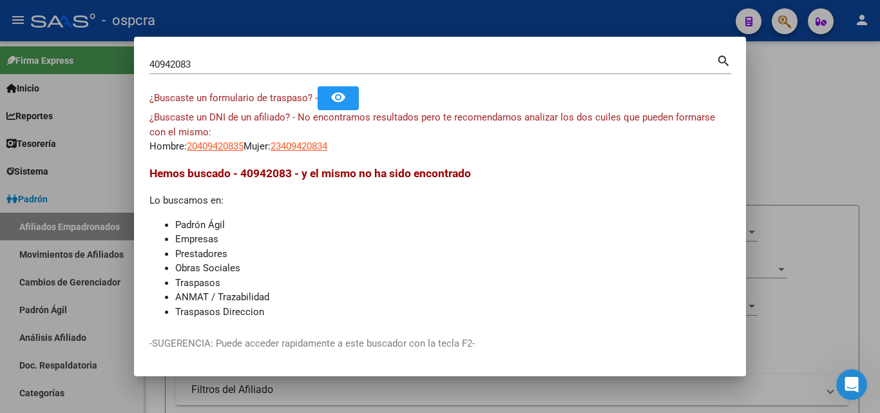
click at [847, 137] on div at bounding box center [440, 206] width 880 height 413
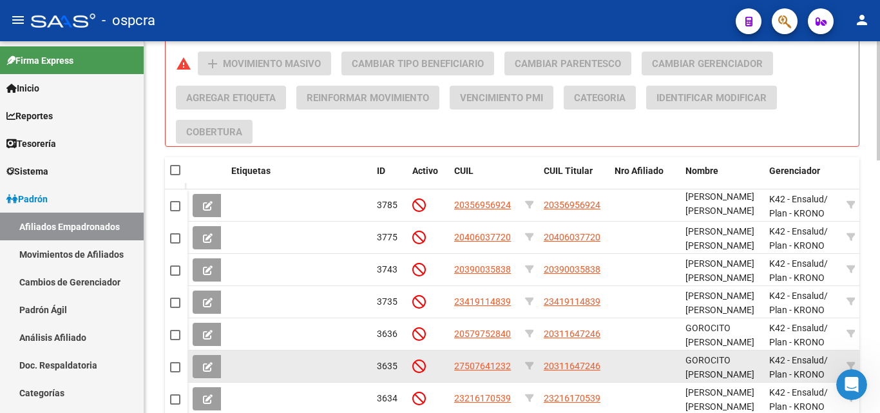
scroll to position [708, 0]
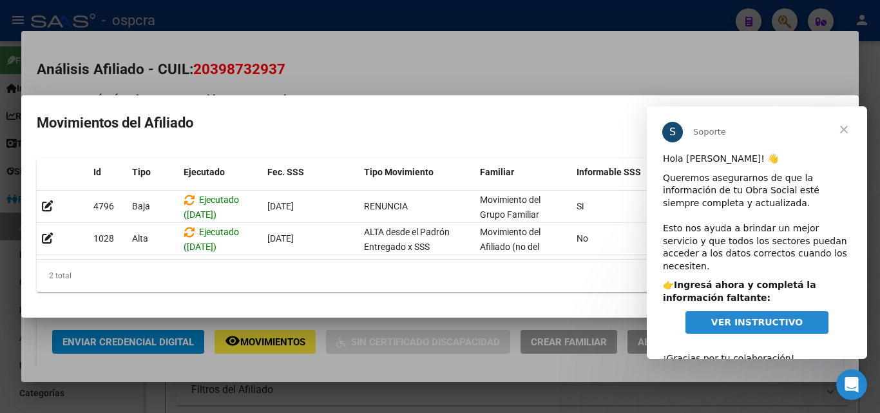
scroll to position [129, 0]
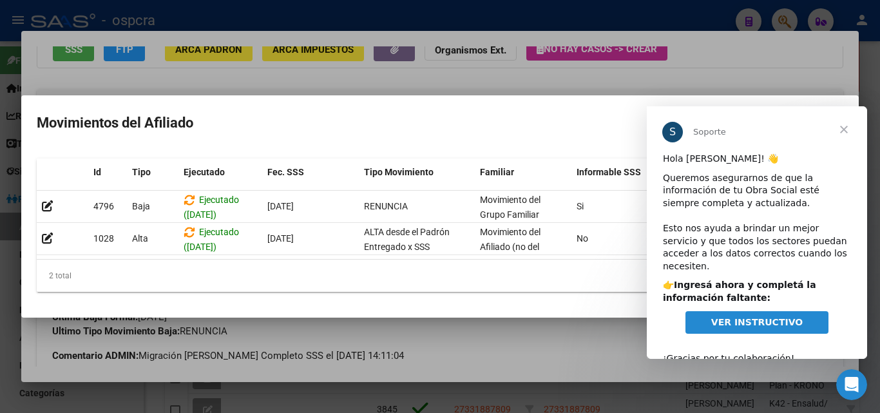
click at [845, 131] on span "Cerrar" at bounding box center [843, 129] width 46 height 46
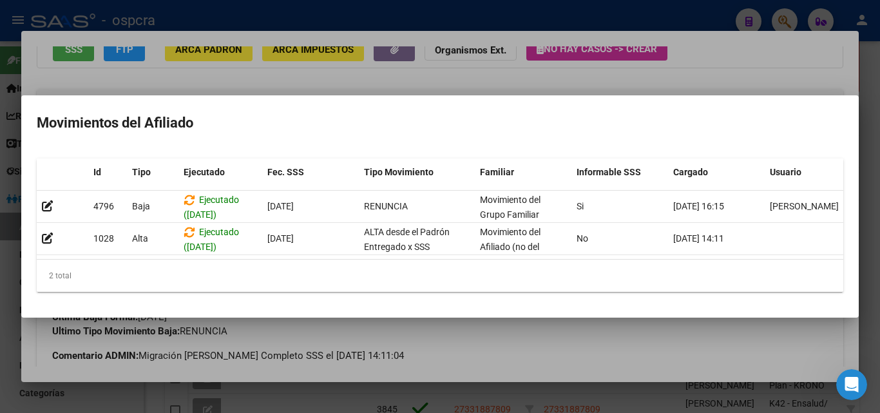
click at [712, 52] on div at bounding box center [440, 206] width 880 height 413
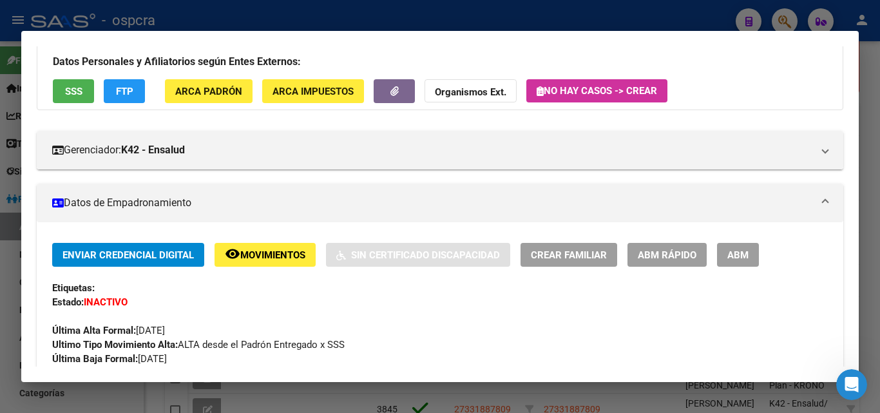
scroll to position [0, 0]
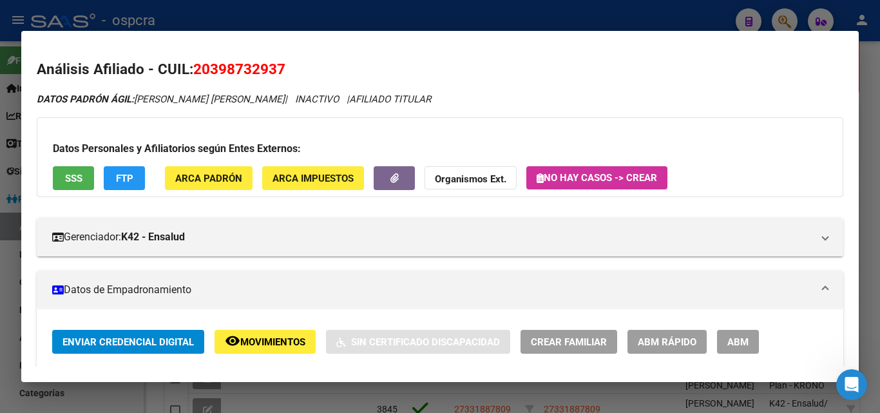
click at [533, 14] on div at bounding box center [440, 206] width 880 height 413
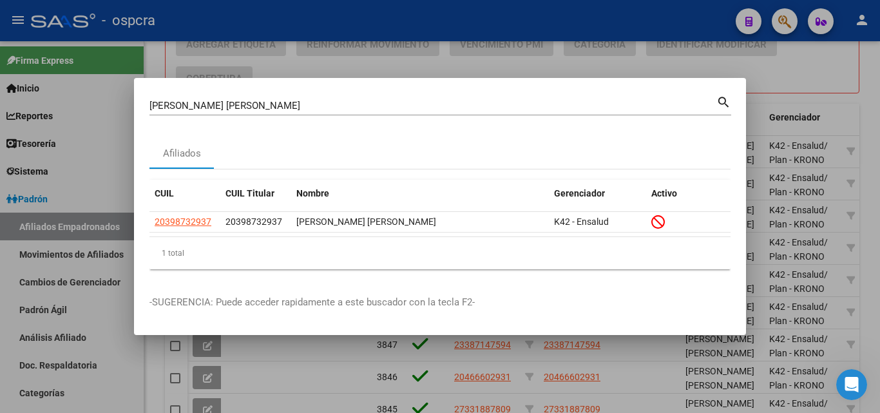
click at [782, 92] on div at bounding box center [440, 206] width 880 height 413
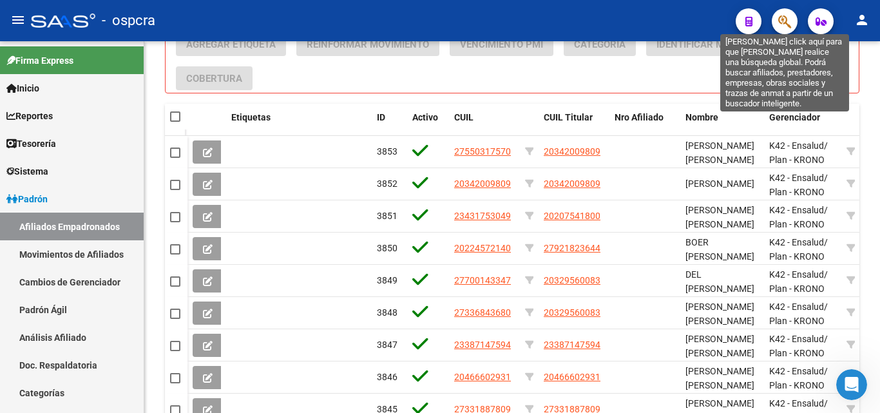
click at [789, 18] on icon "button" at bounding box center [784, 21] width 13 height 15
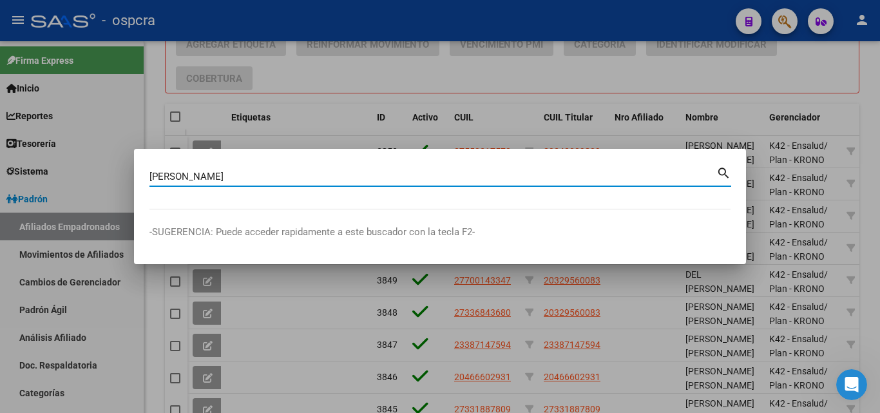
type input "[PERSON_NAME]"
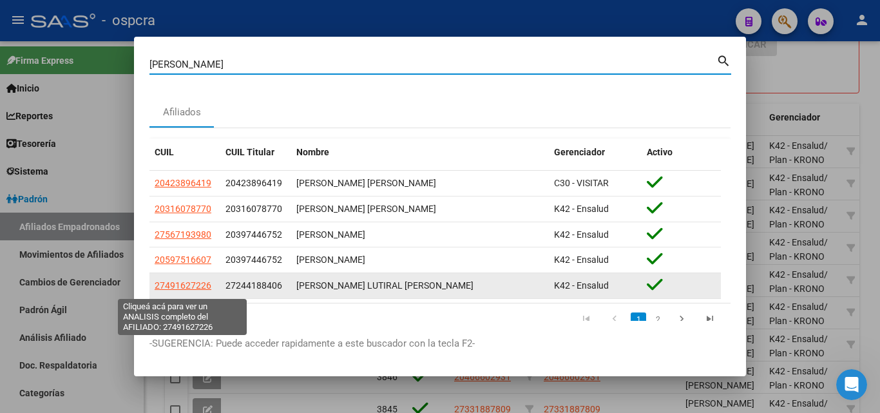
click at [203, 288] on span "27491627226" at bounding box center [183, 285] width 57 height 10
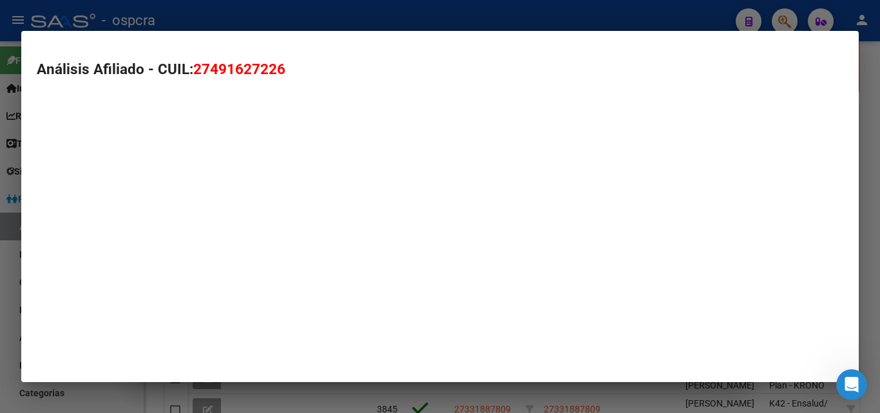
type textarea "27491627226"
